Goal: Communication & Community: Ask a question

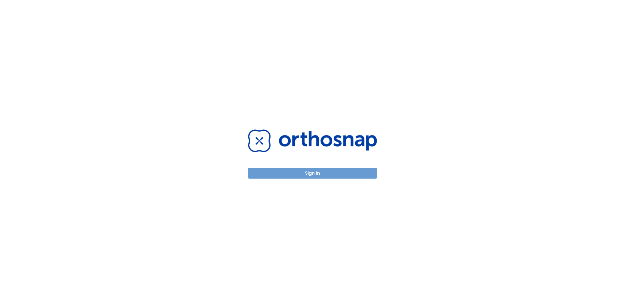
click at [300, 174] on button "Sign in" at bounding box center [312, 173] width 129 height 11
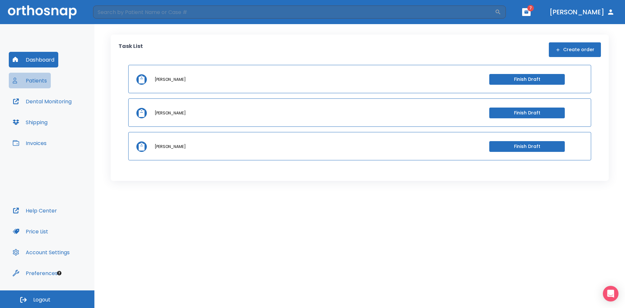
click at [34, 79] on button "Patients" at bounding box center [30, 81] width 42 height 16
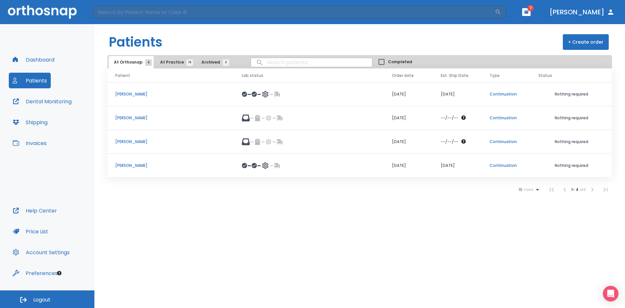
click at [132, 165] on p "Annette Pocica" at bounding box center [170, 165] width 111 height 6
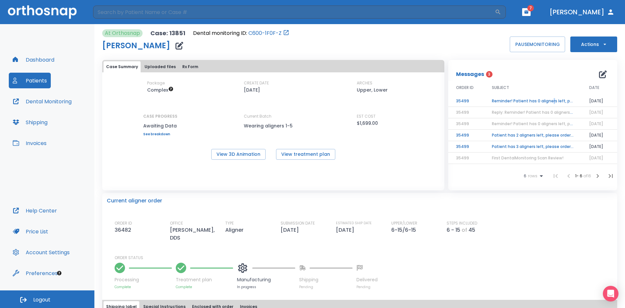
click at [550, 101] on td "Reminder! Patient has 0 aligners left, please order next set!" at bounding box center [532, 100] width 97 height 11
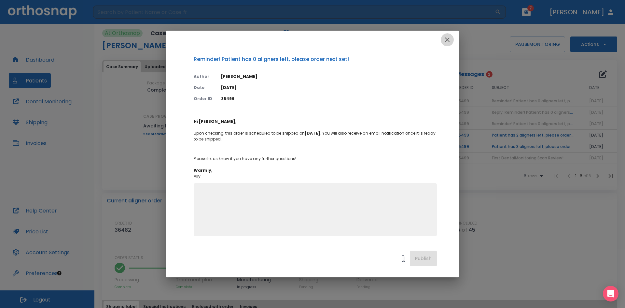
click at [447, 40] on icon "button" at bounding box center [447, 39] width 5 height 5
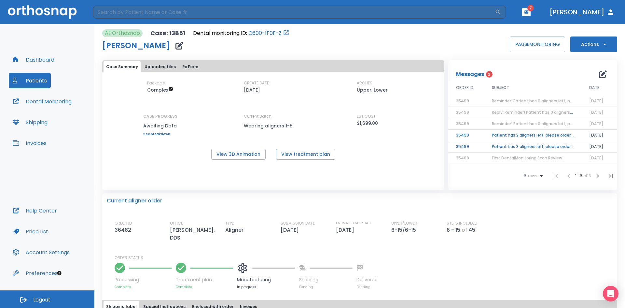
click at [523, 134] on td "Patient has 2 aligners left, please order next set!" at bounding box center [532, 135] width 97 height 11
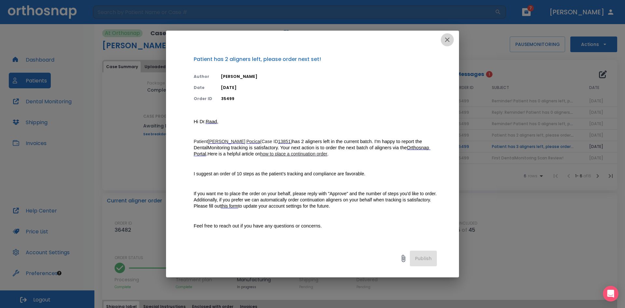
click at [447, 39] on icon "button" at bounding box center [447, 40] width 8 height 8
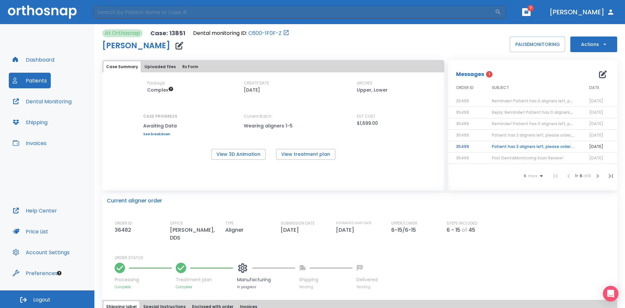
click at [497, 111] on span "Reply: Reminder! Patient has 0 aligners left, please order next set!" at bounding box center [558, 112] width 132 height 6
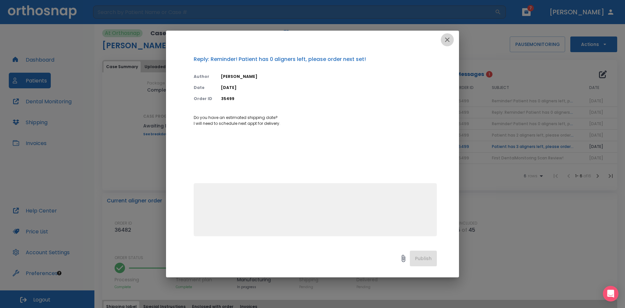
click at [448, 41] on icon "button" at bounding box center [447, 40] width 8 height 8
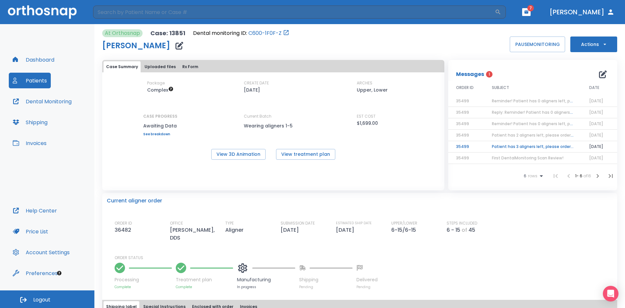
click at [599, 73] on icon "button" at bounding box center [603, 74] width 8 height 8
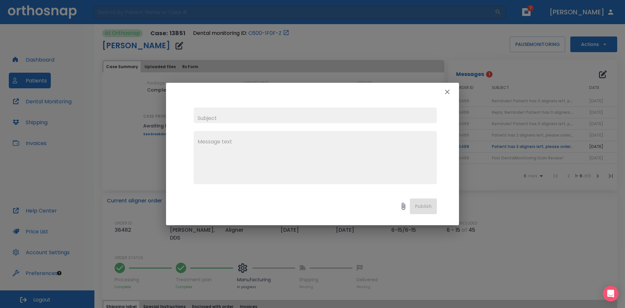
click at [221, 115] on input "text" at bounding box center [315, 115] width 243 height 16
type input "s"
type input "estimated shipping date"
click at [215, 152] on textarea at bounding box center [315, 160] width 235 height 45
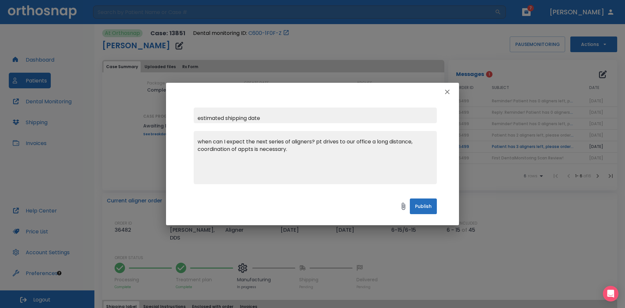
drag, startPoint x: 311, startPoint y: 141, endPoint x: 315, endPoint y: 144, distance: 5.6
click at [312, 141] on textarea "when can I expect the next series of aligners? pt drives to our office a long d…" at bounding box center [315, 160] width 235 height 45
click at [202, 140] on textarea "when can I expect the next series of aligners to arrive? pt drives to our offic…" at bounding box center [315, 160] width 235 height 45
click at [343, 141] on textarea "When can I expect the next series of aligners to arrive? pt drives to our offic…" at bounding box center [315, 160] width 235 height 45
type textarea "When can I expect the next series of aligners to arrive? pt drives to our offic…"
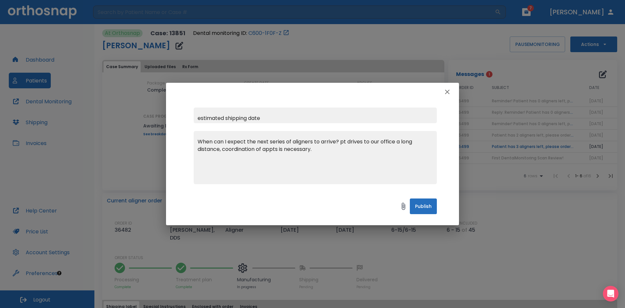
drag, startPoint x: 264, startPoint y: 119, endPoint x: 268, endPoint y: 122, distance: 5.1
click at [266, 121] on input "estimated shipping date" at bounding box center [315, 115] width 243 height 16
type input "estimated shipping date & arrival"
click at [342, 141] on textarea "When can I expect the next series of aligners to arrive? pt drives to our offic…" at bounding box center [315, 160] width 235 height 45
click at [396, 141] on textarea "When can I expect the next series of aligners to arrive? Pt drives to our offic…" at bounding box center [315, 160] width 235 height 45
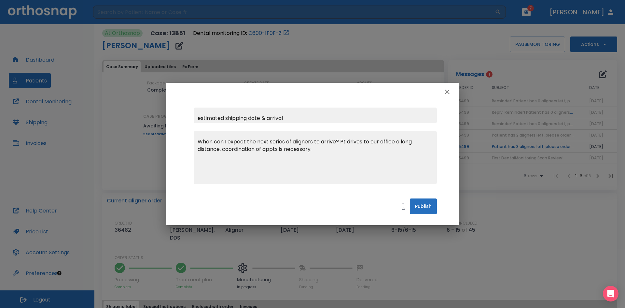
click at [363, 140] on textarea "When can I expect the next series of aligners to arrive? Pt drives to our offic…" at bounding box center [315, 160] width 235 height 45
click at [365, 143] on textarea "When can I expect the next series of aligners to arrive? Pt drives a long dista…" at bounding box center [315, 160] width 235 height 45
click at [372, 140] on textarea "When can I expect the next series of aligners to arrive? Pt drives an long dist…" at bounding box center [315, 160] width 235 height 45
drag, startPoint x: 419, startPoint y: 141, endPoint x: 435, endPoint y: 152, distance: 19.0
click at [419, 141] on textarea "When can I expect the next series of aligners to arrive? Pt drives an extended …" at bounding box center [315, 160] width 235 height 45
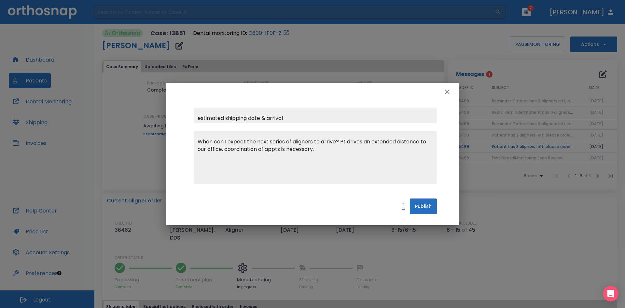
type textarea "When can I expect the next series of aligners to arrive? Pt drives an extended …"
click at [430, 210] on button "Publish" at bounding box center [423, 206] width 27 height 16
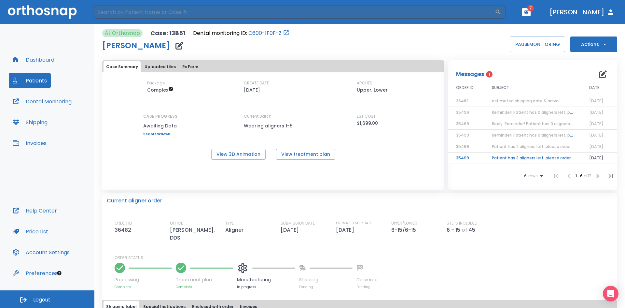
click at [529, 159] on td "Patient has 3 aligners left, please order next set!" at bounding box center [532, 157] width 97 height 11
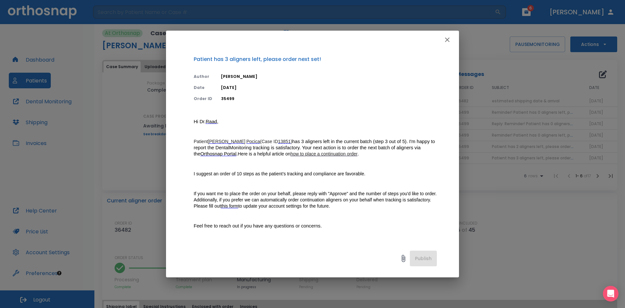
click at [449, 39] on icon "button" at bounding box center [447, 40] width 8 height 8
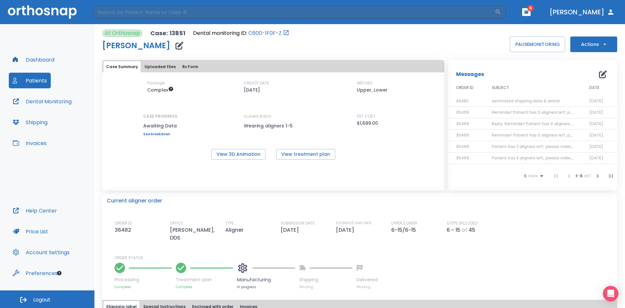
click at [518, 102] on span "estimated shipping date & arrival" at bounding box center [526, 101] width 68 height 6
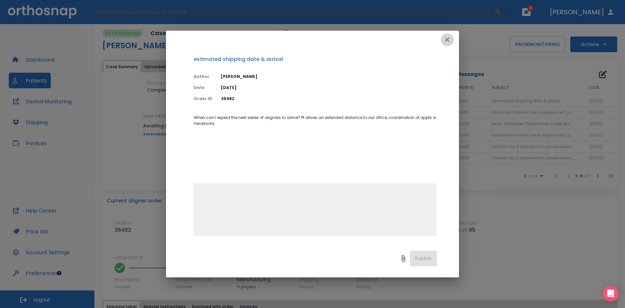
click at [446, 39] on icon "button" at bounding box center [447, 40] width 8 height 8
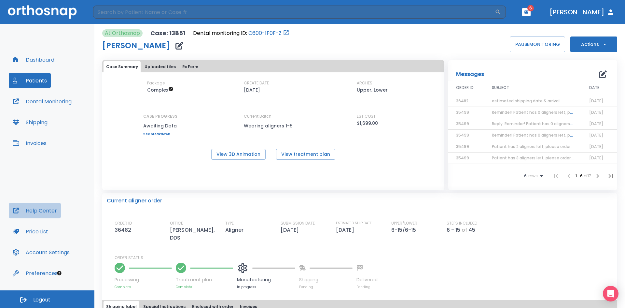
click at [53, 209] on button "Help Center" at bounding box center [35, 210] width 52 height 16
click at [510, 114] on span "Reminder! Patient has 0 aligners left, please order next set!" at bounding box center [552, 112] width 120 height 6
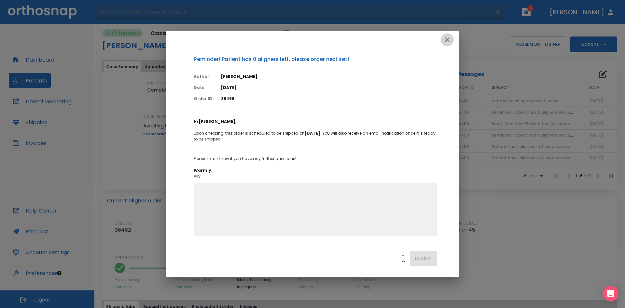
click at [446, 39] on icon "button" at bounding box center [447, 39] width 5 height 5
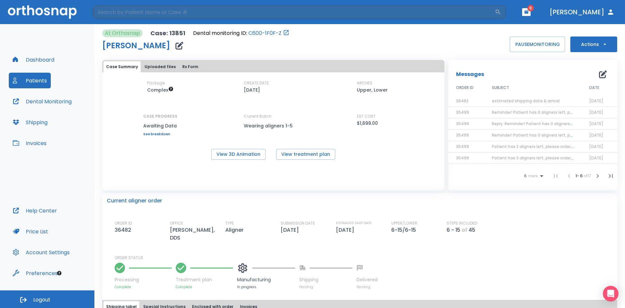
click at [523, 122] on span "Reply: Reminder! Patient has 0 aligners left, please order next set!" at bounding box center [558, 124] width 132 height 6
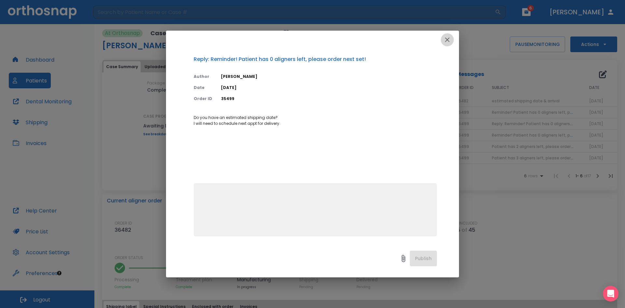
click at [445, 40] on icon "button" at bounding box center [447, 40] width 8 height 8
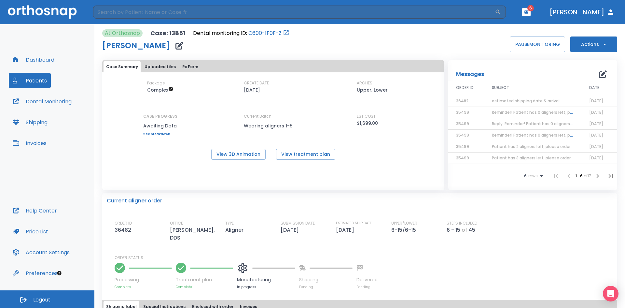
click at [539, 124] on span "Reply: Reminder! Patient has 0 aligners left, please order next set!" at bounding box center [558, 124] width 132 height 6
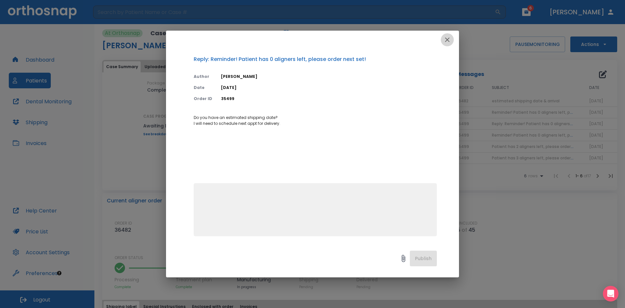
click at [448, 39] on icon "button" at bounding box center [447, 40] width 8 height 8
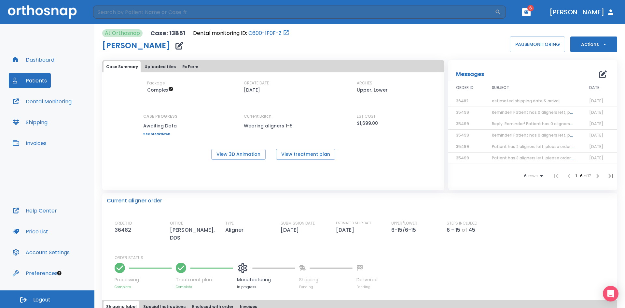
click at [541, 146] on span "Patient has 2 aligners left, please order next set!" at bounding box center [541, 147] width 98 height 6
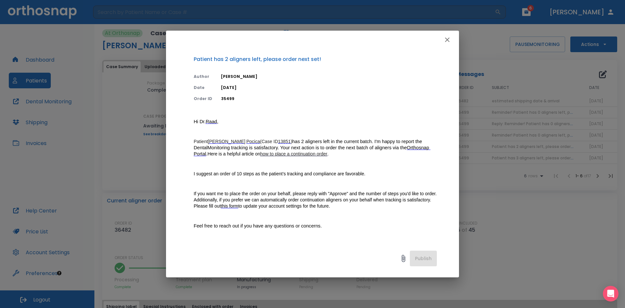
drag, startPoint x: 445, startPoint y: 39, endPoint x: 316, endPoint y: 103, distance: 144.5
click at [316, 103] on div "Patient has 2 aligners left, please order next set! Author Nada Kassem Date 09/…" at bounding box center [312, 154] width 293 height 246
click at [446, 39] on icon "button" at bounding box center [447, 39] width 5 height 5
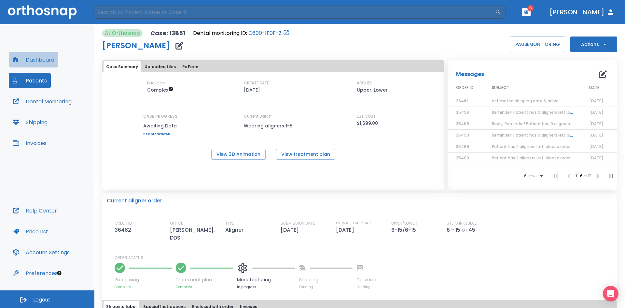
click at [33, 60] on button "Dashboard" at bounding box center [33, 60] width 49 height 16
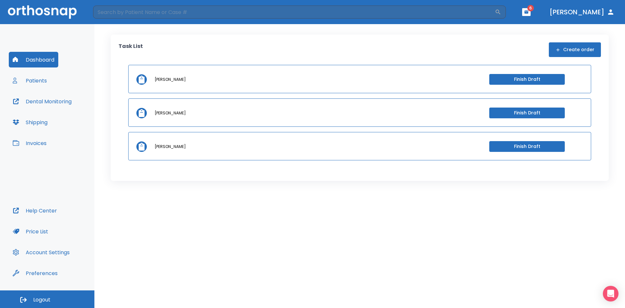
click at [35, 79] on button "Patients" at bounding box center [30, 81] width 42 height 16
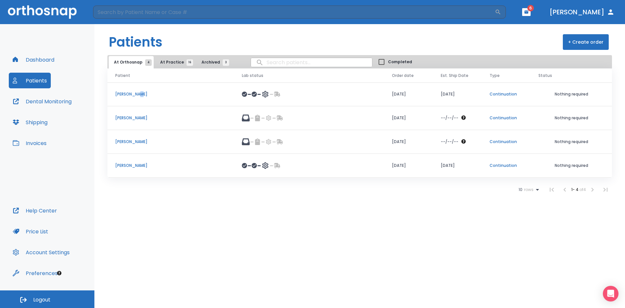
click at [135, 93] on p "Cheryl Szczublewski" at bounding box center [170, 94] width 111 height 6
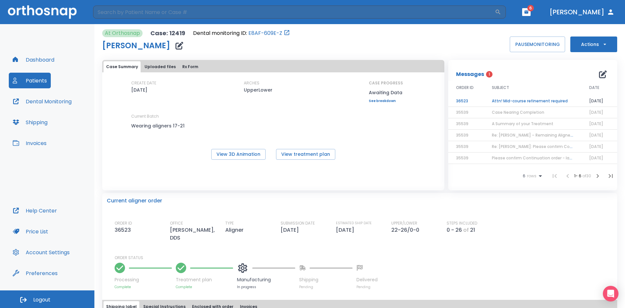
click at [521, 98] on td "Attn! Mid-course refinement required" at bounding box center [532, 100] width 97 height 11
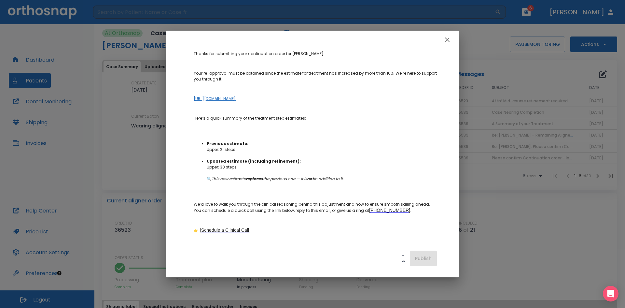
scroll to position [98, 0]
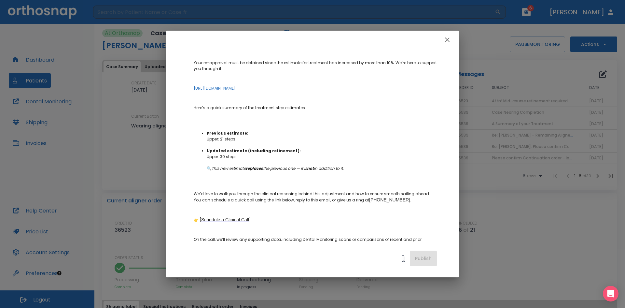
drag, startPoint x: 207, startPoint y: 132, endPoint x: 298, endPoint y: 157, distance: 94.5
click at [298, 157] on ul "Previous estimate:  Upper: 21 steps Updated estimate (including refinement):  U…" at bounding box center [315, 150] width 243 height 53
copy ul "Previous estimate:  Upper: 21 steps Updated estimate (including refinement):  U…"
click at [447, 42] on icon "button" at bounding box center [447, 40] width 8 height 8
